Goal: Find specific page/section: Find specific page/section

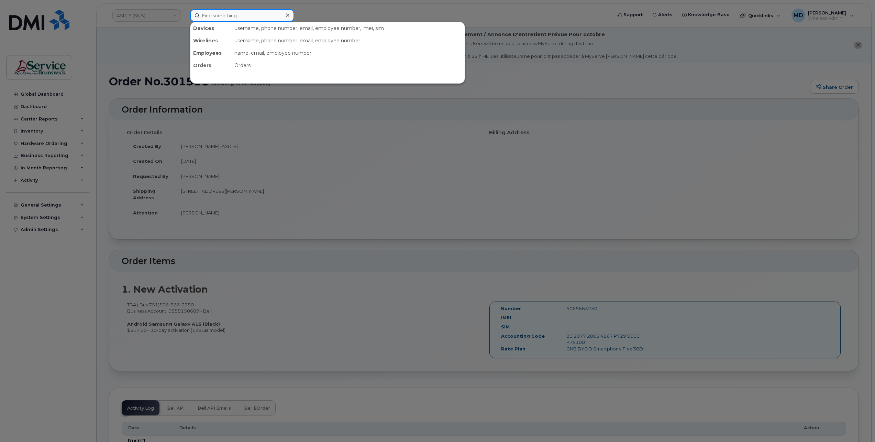
click at [215, 15] on input at bounding box center [242, 15] width 104 height 12
paste input "[PHONE_NUMBER]"
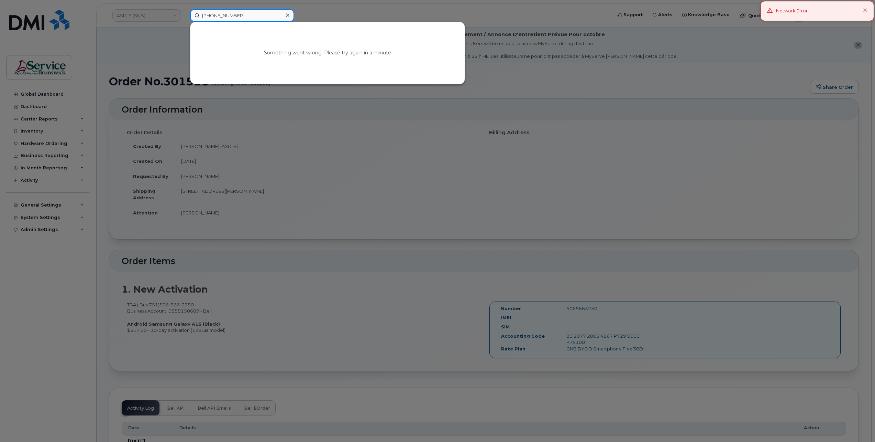
drag, startPoint x: 213, startPoint y: 14, endPoint x: 187, endPoint y: 14, distance: 26.1
click at [187, 14] on div "[PHONE_NUMBER] Something went wrong. Please try again in a minute" at bounding box center [399, 15] width 428 height 12
type input "[PERSON_NAME]"
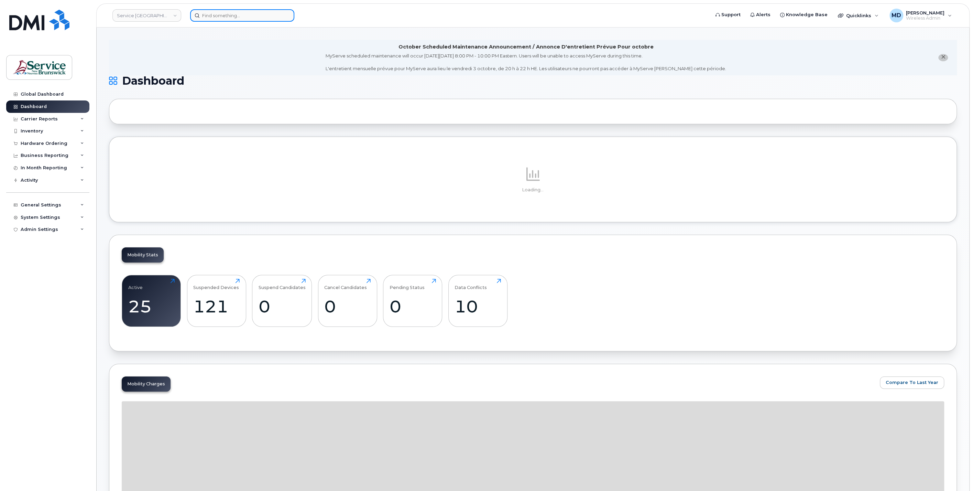
click at [226, 18] on input at bounding box center [242, 15] width 104 height 12
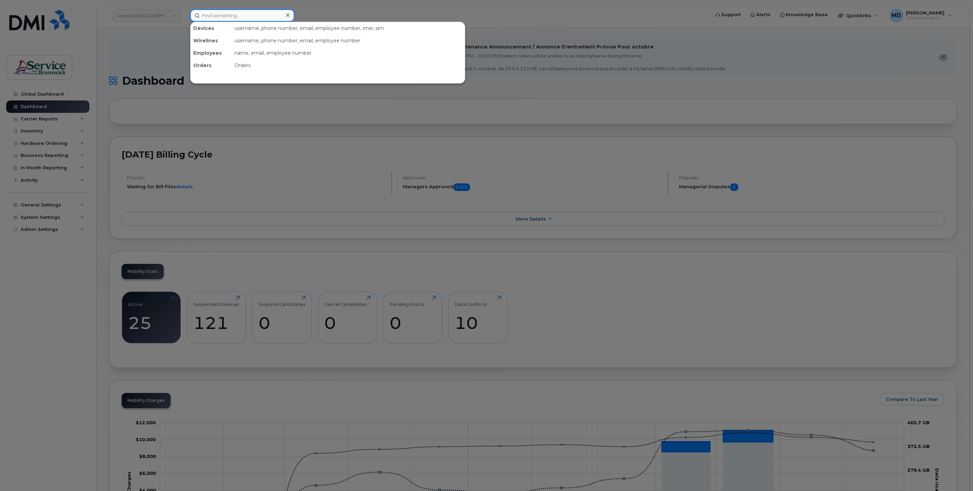
paste input "[PHONE_NUMBER]"
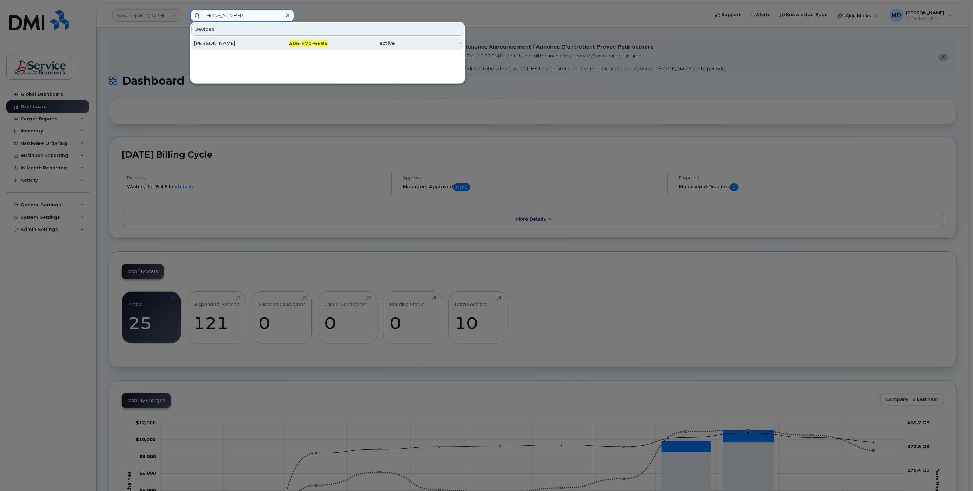
type input "[PHONE_NUMBER]"
click at [238, 44] on div "Jeff Quinn" at bounding box center [227, 43] width 67 height 7
